Goal: Task Accomplishment & Management: Manage account settings

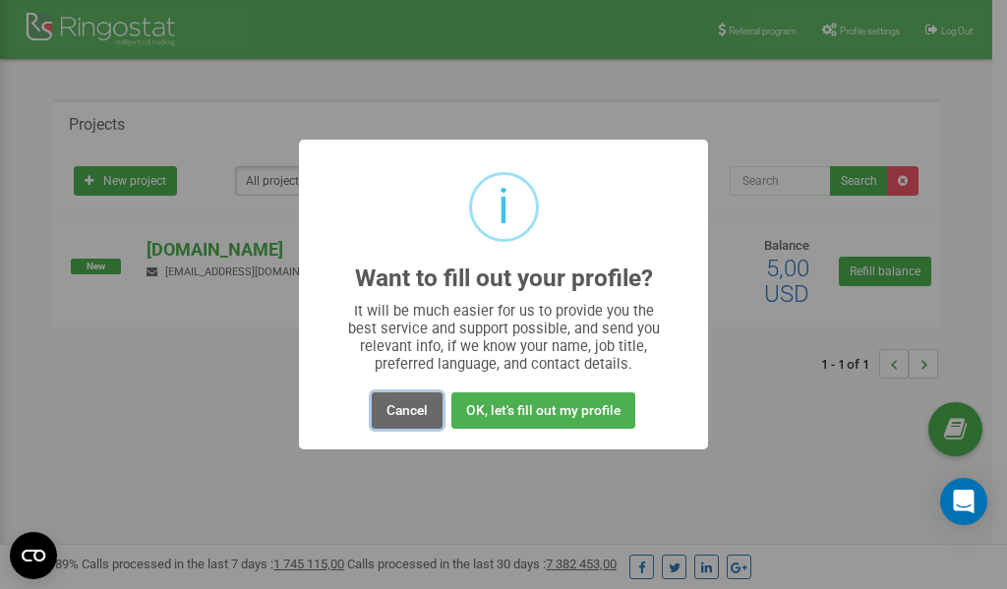
click at [409, 419] on button "Cancel" at bounding box center [407, 411] width 71 height 36
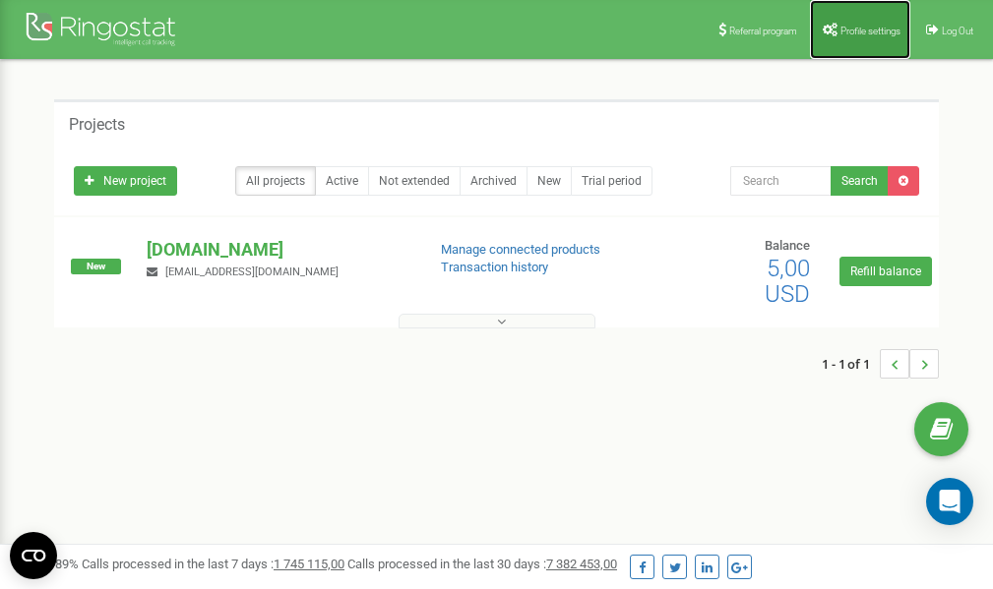
click at [857, 38] on link "Profile settings" at bounding box center [860, 29] width 100 height 59
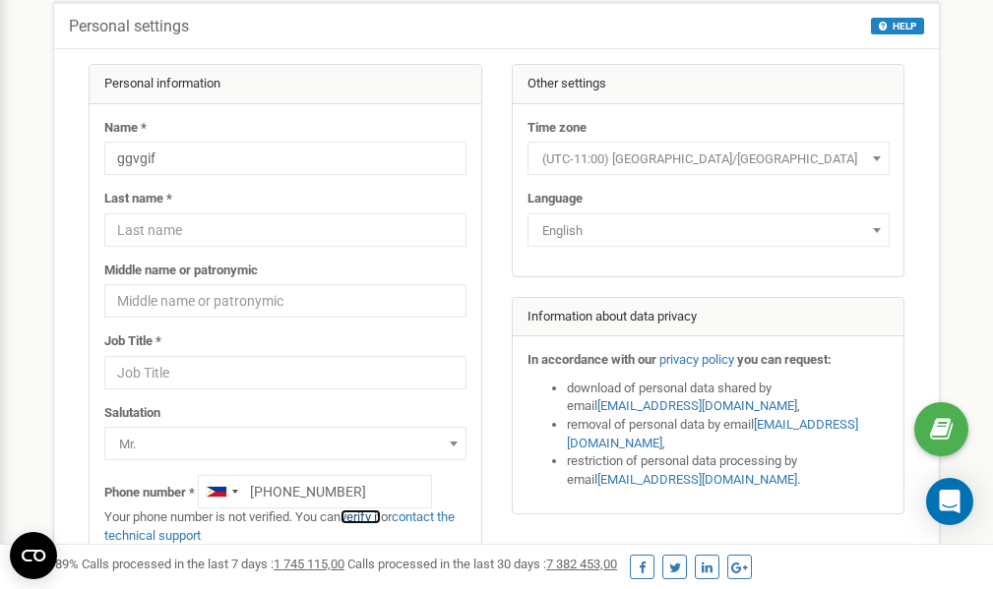
click at [365, 517] on link "verify it" at bounding box center [360, 517] width 40 height 15
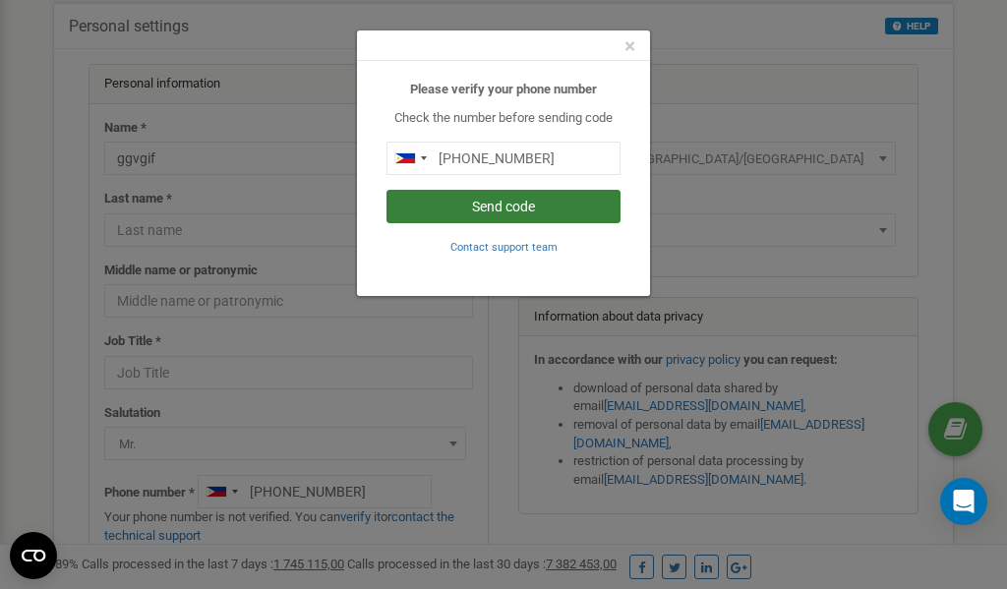
click at [534, 212] on button "Send code" at bounding box center [504, 206] width 234 height 33
